Goal: Task Accomplishment & Management: Manage account settings

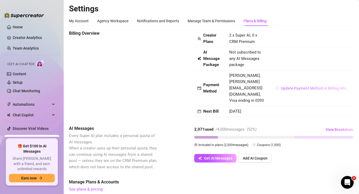
scroll to position [170, 0]
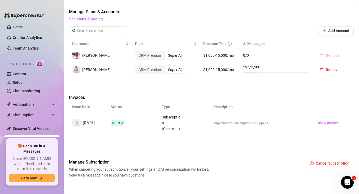
click at [328, 53] on span "Remove" at bounding box center [333, 55] width 14 height 4
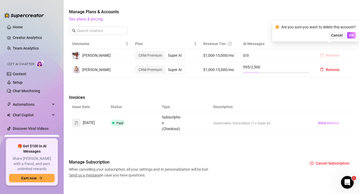
click at [338, 53] on span "Remove" at bounding box center [333, 55] width 14 height 4
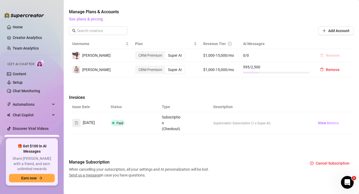
click at [338, 53] on span "Remove" at bounding box center [333, 55] width 14 height 4
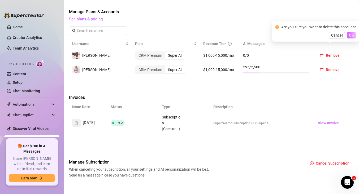
click at [350, 36] on span "OK" at bounding box center [351, 35] width 5 height 4
